Goal: Information Seeking & Learning: Learn about a topic

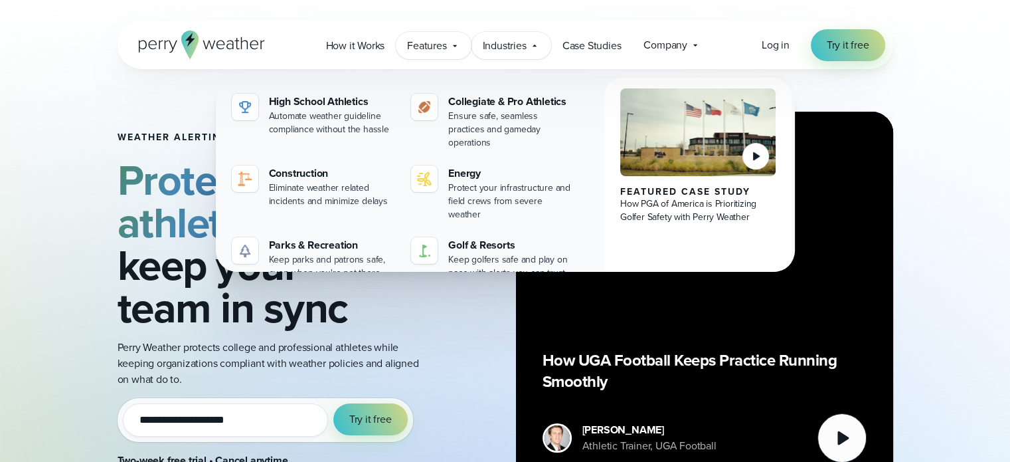
click at [430, 42] on span "Features" at bounding box center [426, 46] width 39 height 16
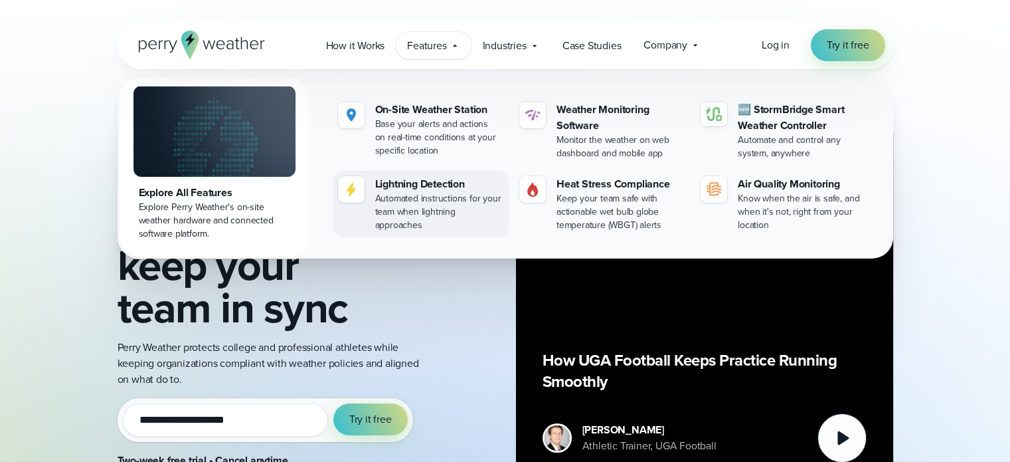
click at [433, 193] on div "Automated instructions for your team when lightning approaches" at bounding box center [439, 212] width 128 height 40
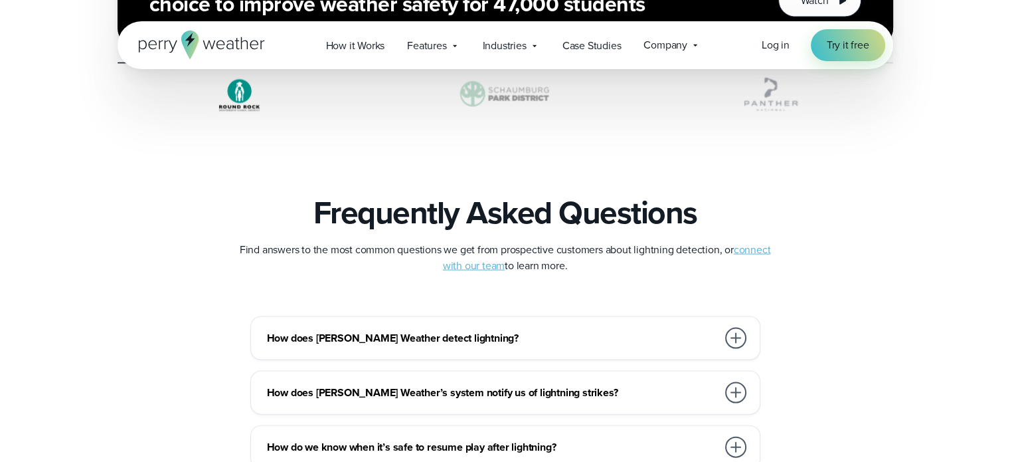
scroll to position [2789, 0]
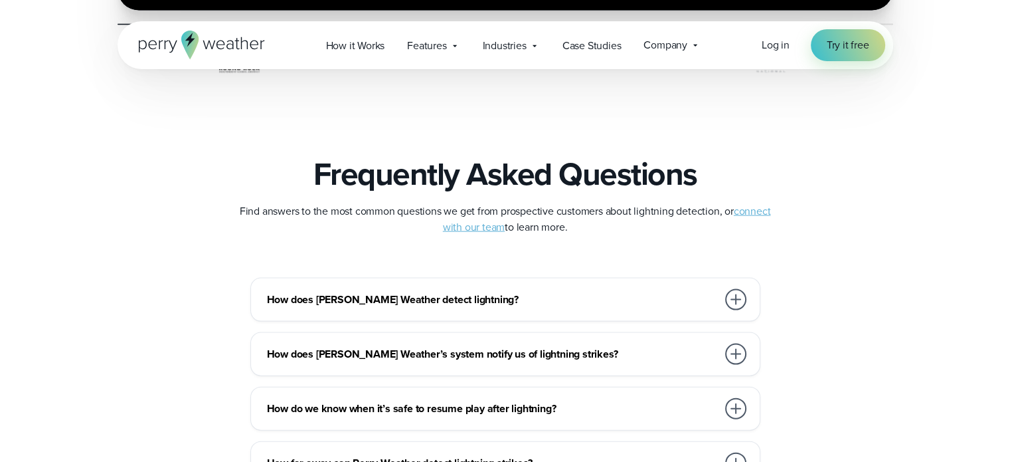
click at [742, 299] on div at bounding box center [735, 299] width 21 height 21
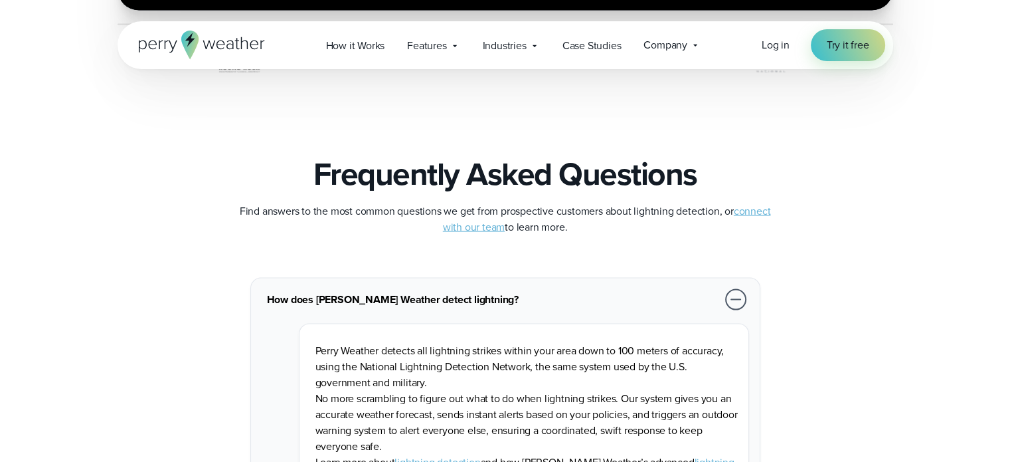
scroll to position [2922, 0]
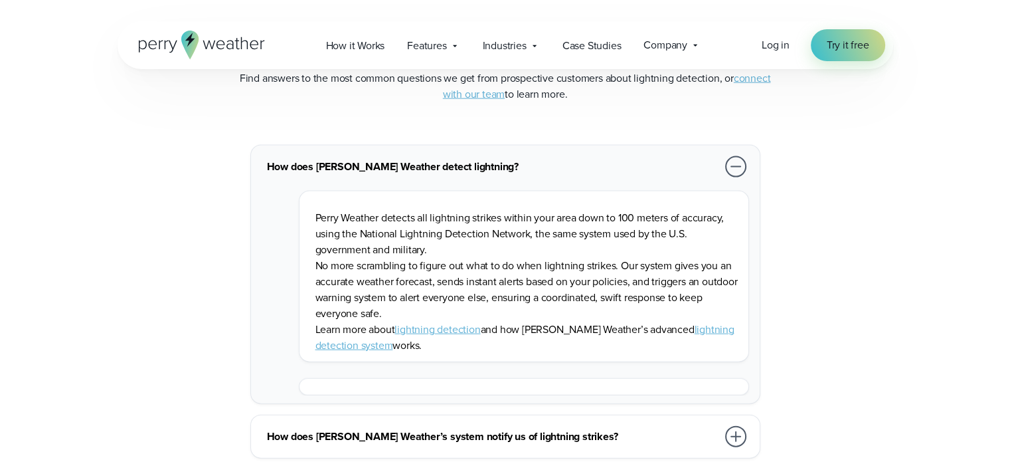
click at [438, 326] on link "lightning detection" at bounding box center [437, 328] width 86 height 15
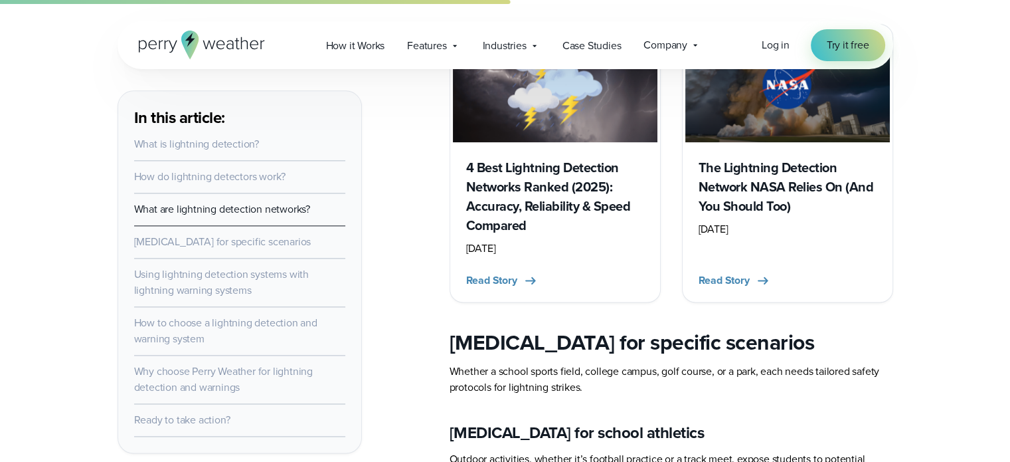
scroll to position [1727, 0]
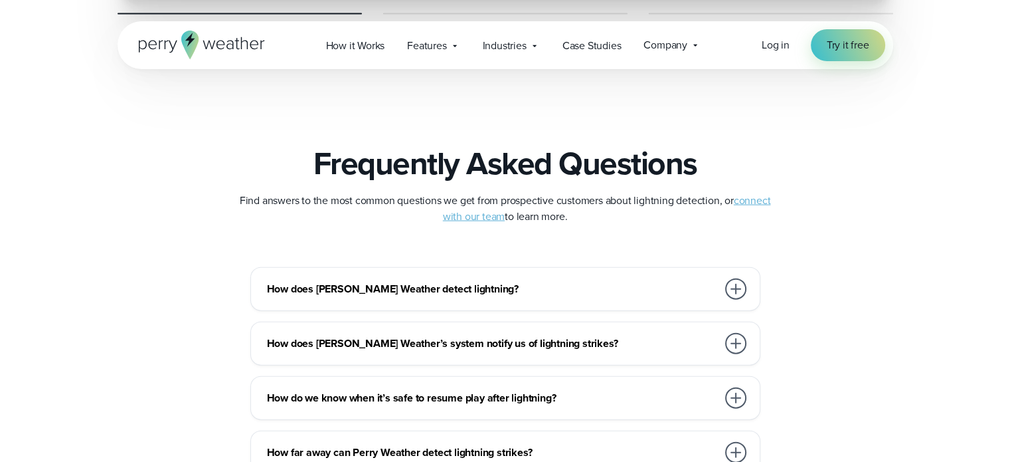
click at [730, 294] on div at bounding box center [735, 288] width 21 height 21
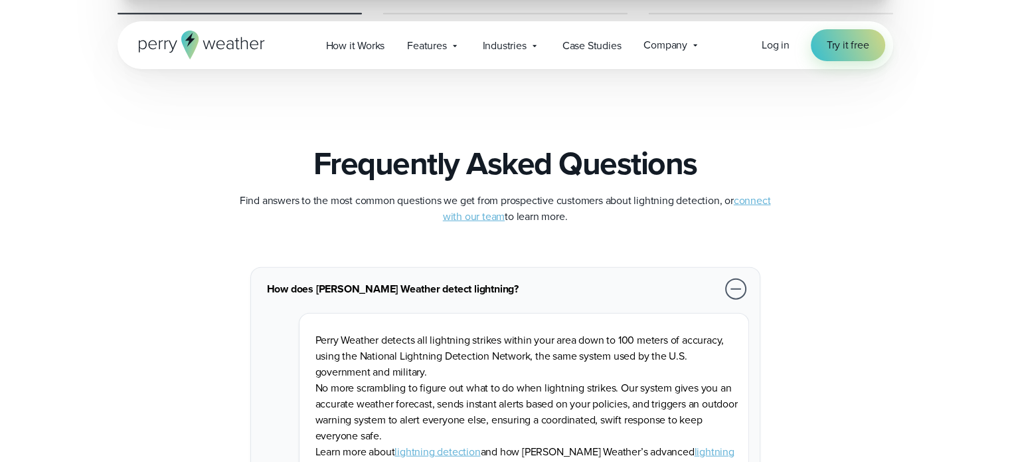
scroll to position [2988, 0]
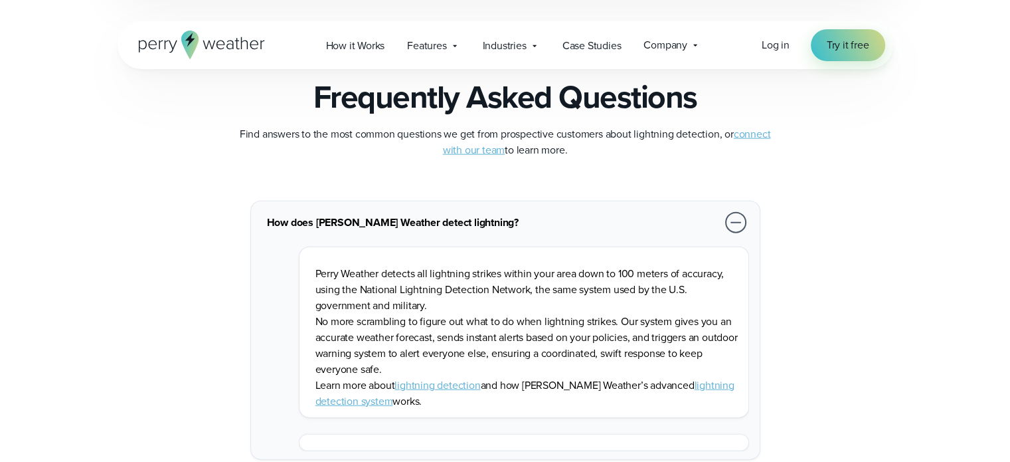
click at [430, 384] on link "lightning detection" at bounding box center [437, 384] width 86 height 15
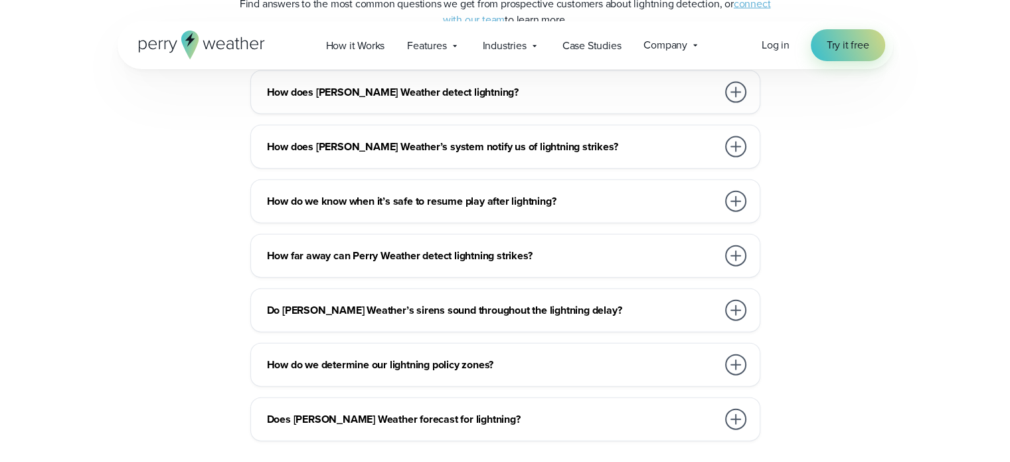
click at [731, 90] on div at bounding box center [735, 92] width 21 height 21
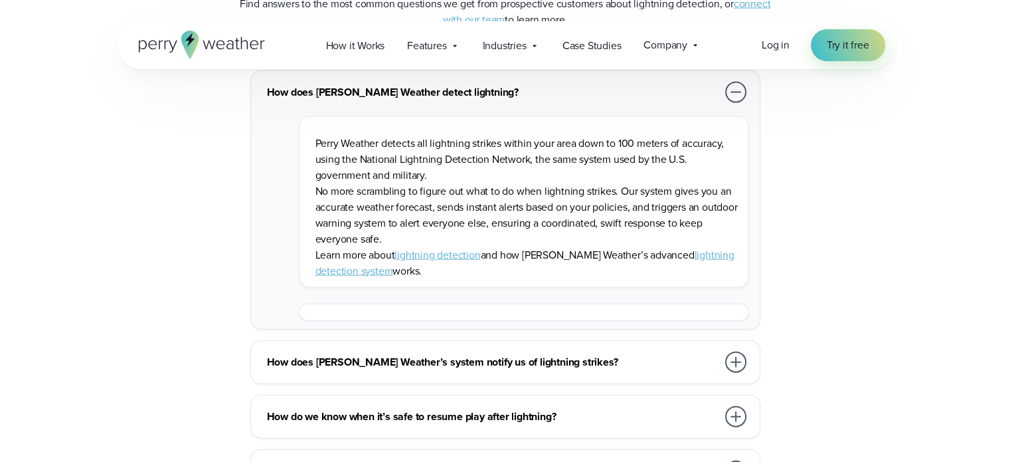
click at [675, 254] on link "lightning detection system" at bounding box center [524, 262] width 419 height 31
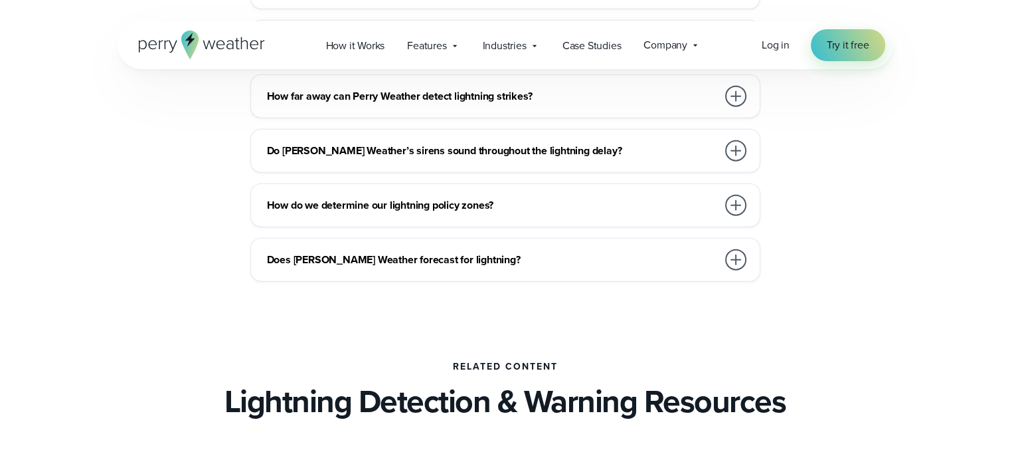
scroll to position [3320, 0]
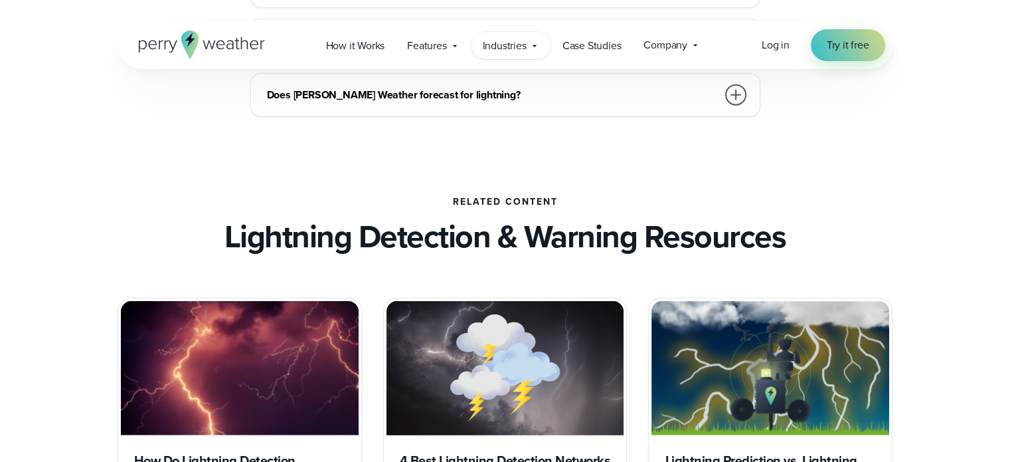
click at [522, 49] on span "Industries" at bounding box center [505, 46] width 44 height 16
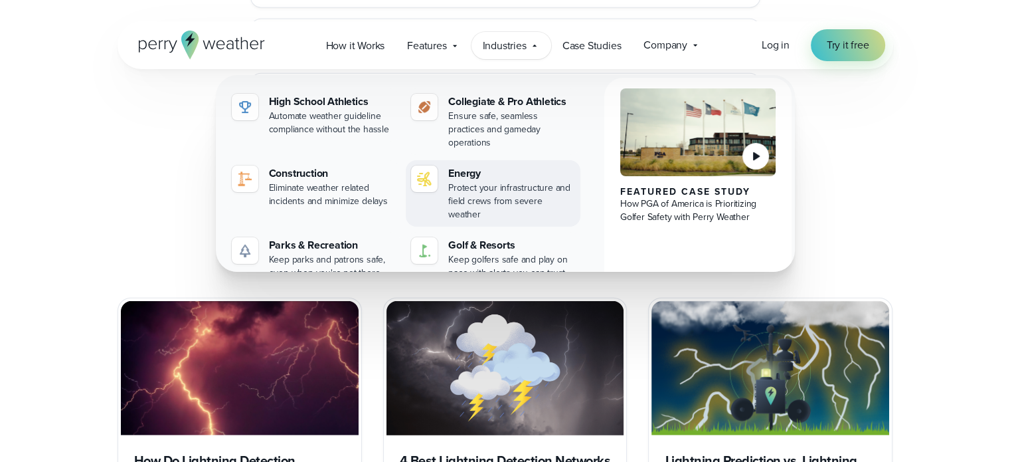
click at [486, 181] on div "Protect your infrastructure and field crews from severe weather" at bounding box center [511, 201] width 127 height 40
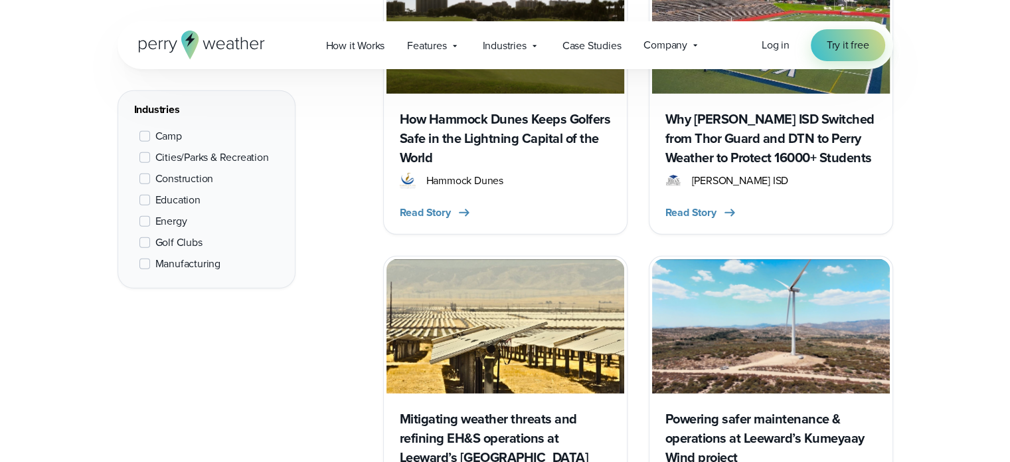
scroll to position [4079, 0]
